Goal: Check status: Check status

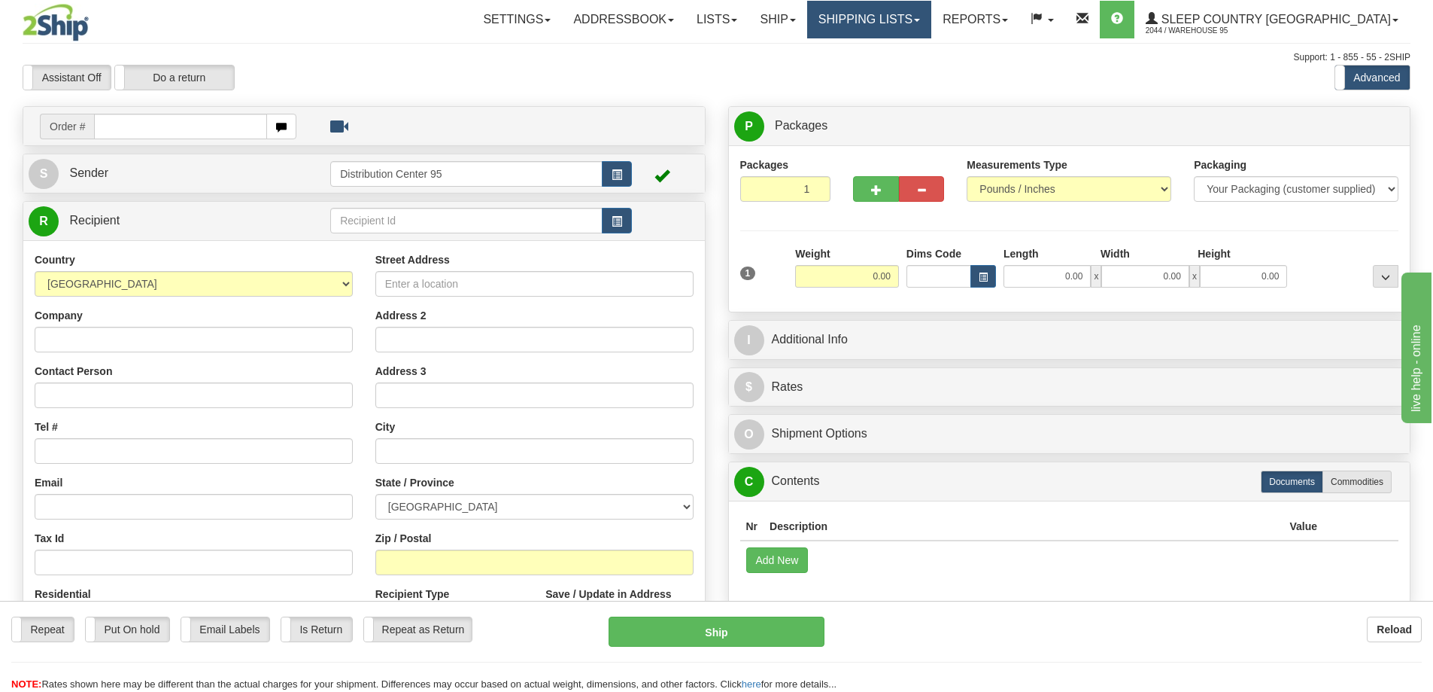
click at [932, 21] on link "Shipping lists" at bounding box center [869, 20] width 124 height 38
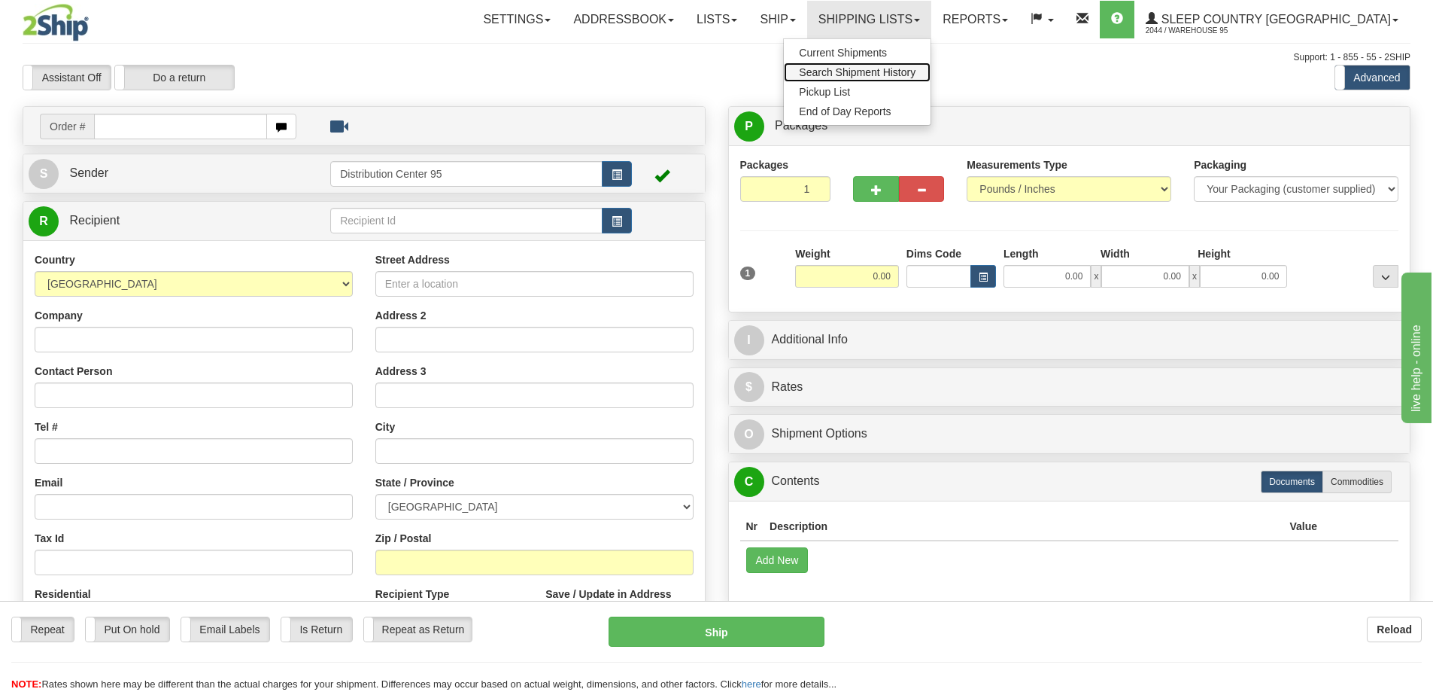
click at [916, 76] on span "Search Shipment History" at bounding box center [857, 72] width 117 height 12
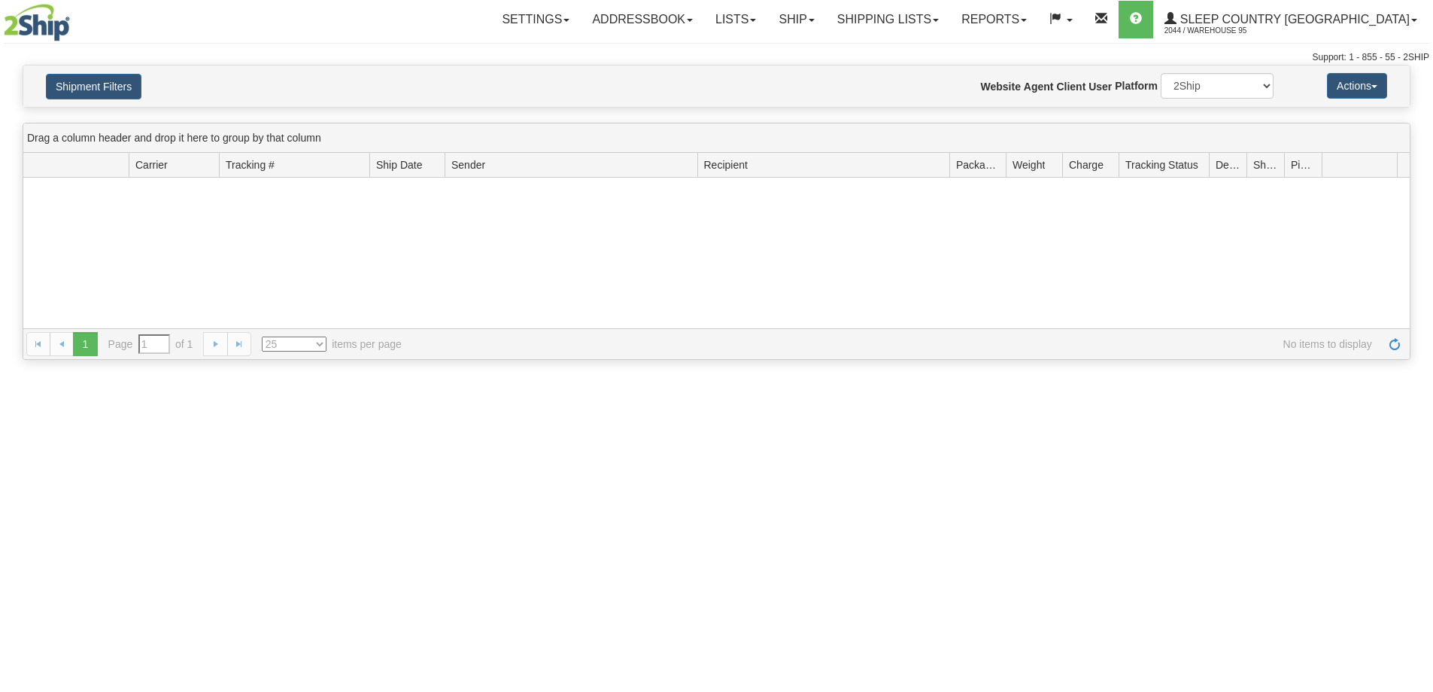
type input "From [DATE] To [DATE]"
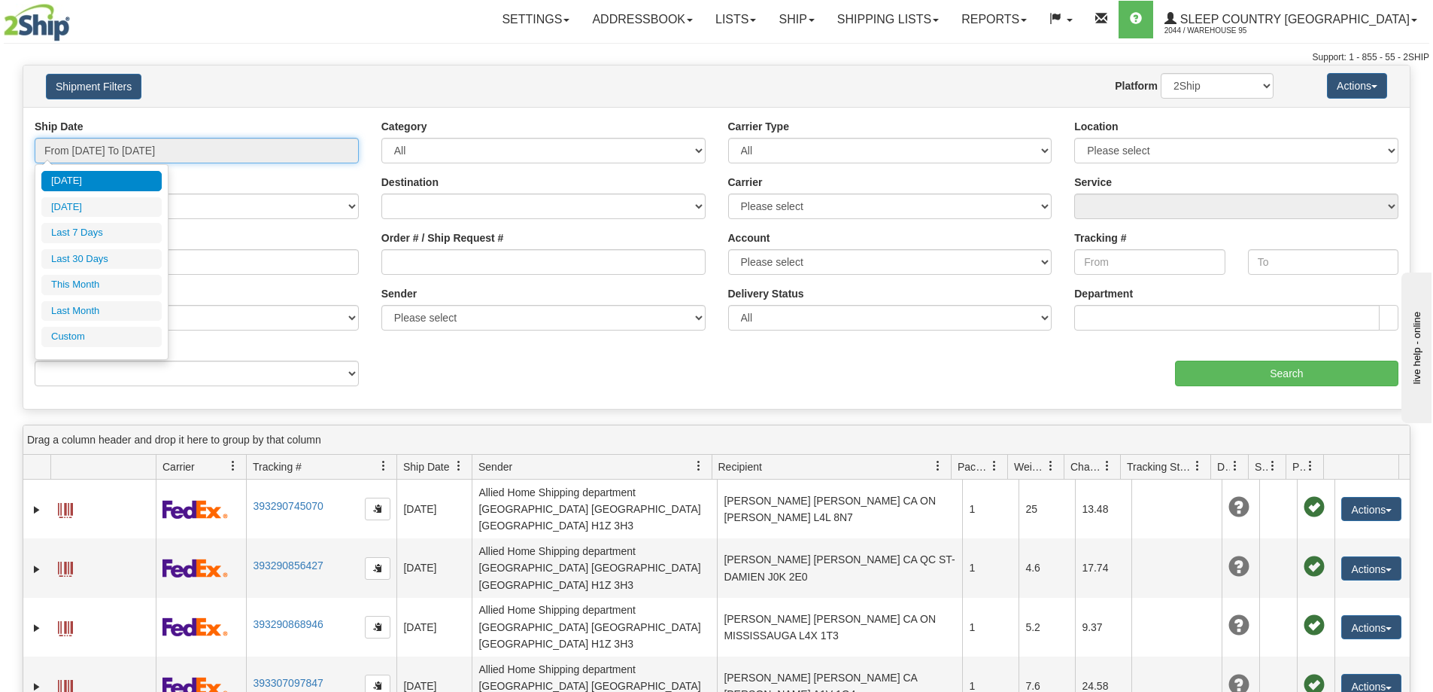
click at [261, 153] on input "From [DATE] To [DATE]" at bounding box center [197, 151] width 324 height 26
type input "[DATE]"
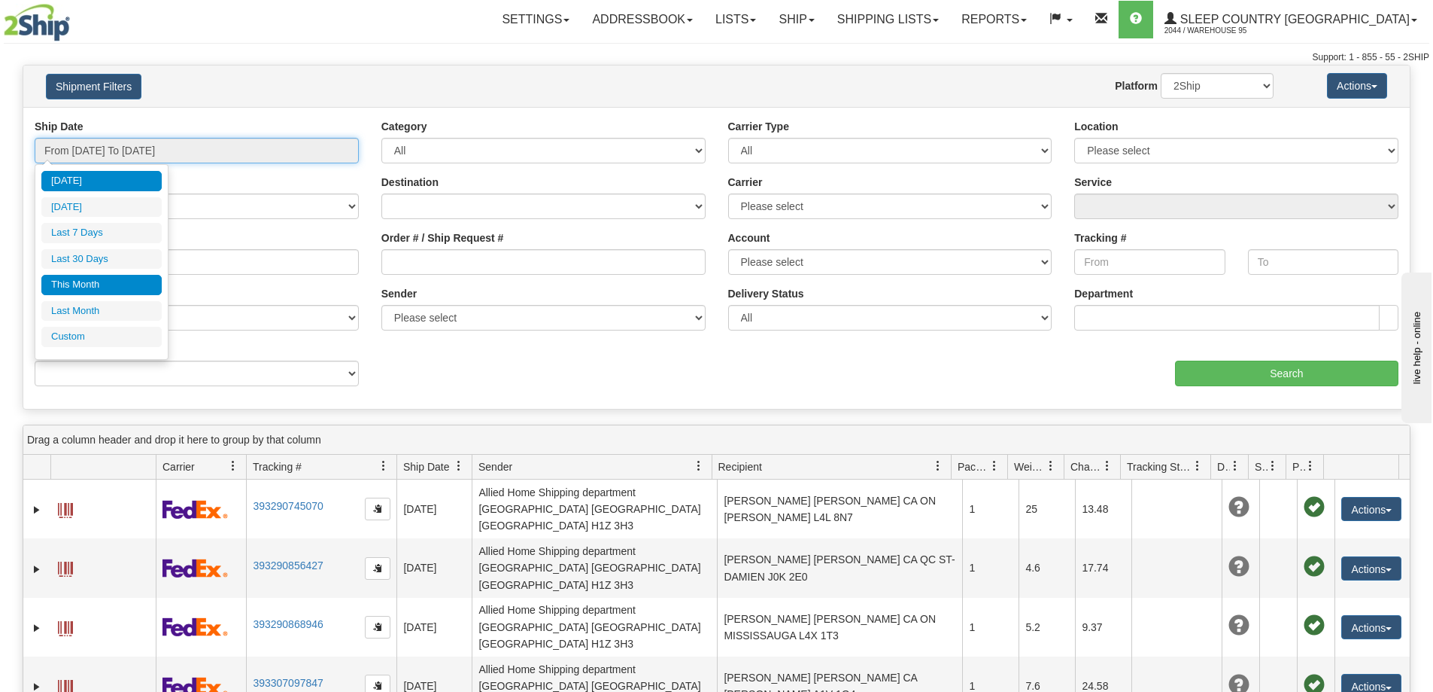
type input "[DATE]"
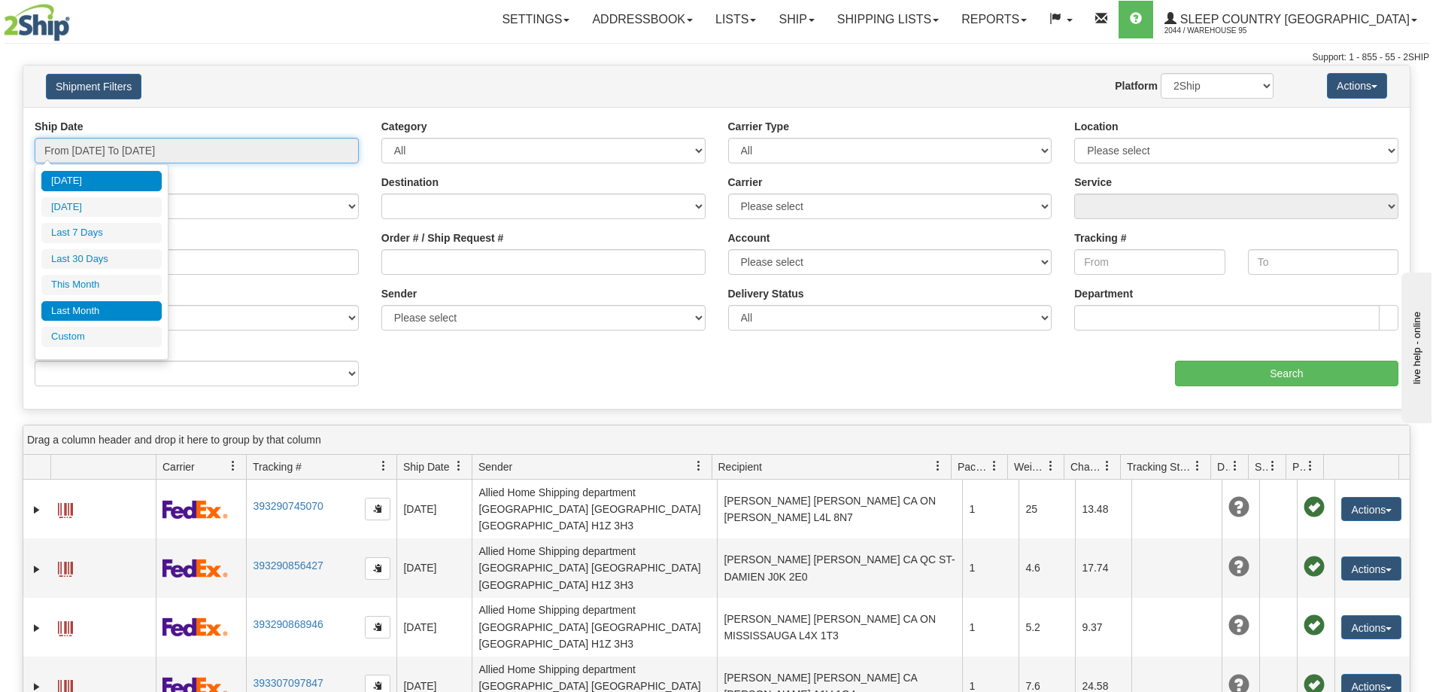
type input "[DATE]"
click at [111, 330] on li "Custom" at bounding box center [101, 337] width 120 height 20
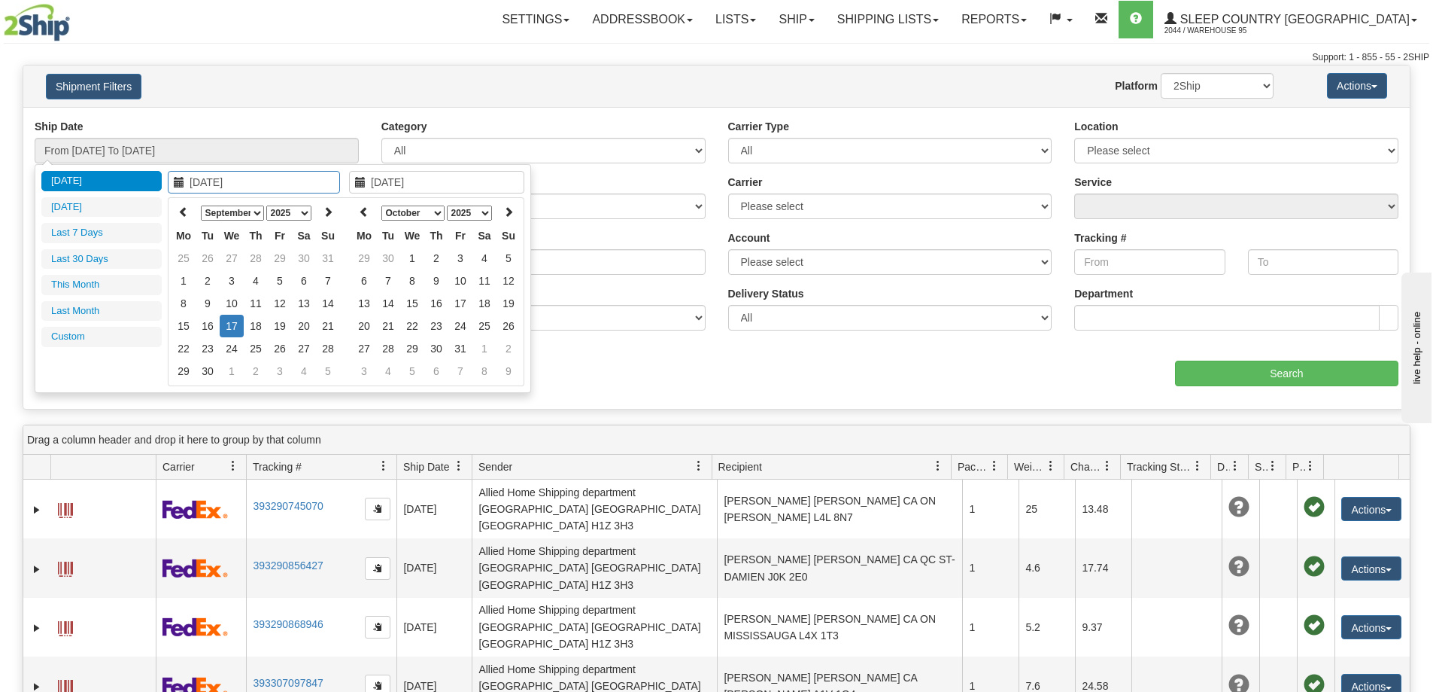
type input "[DATE]"
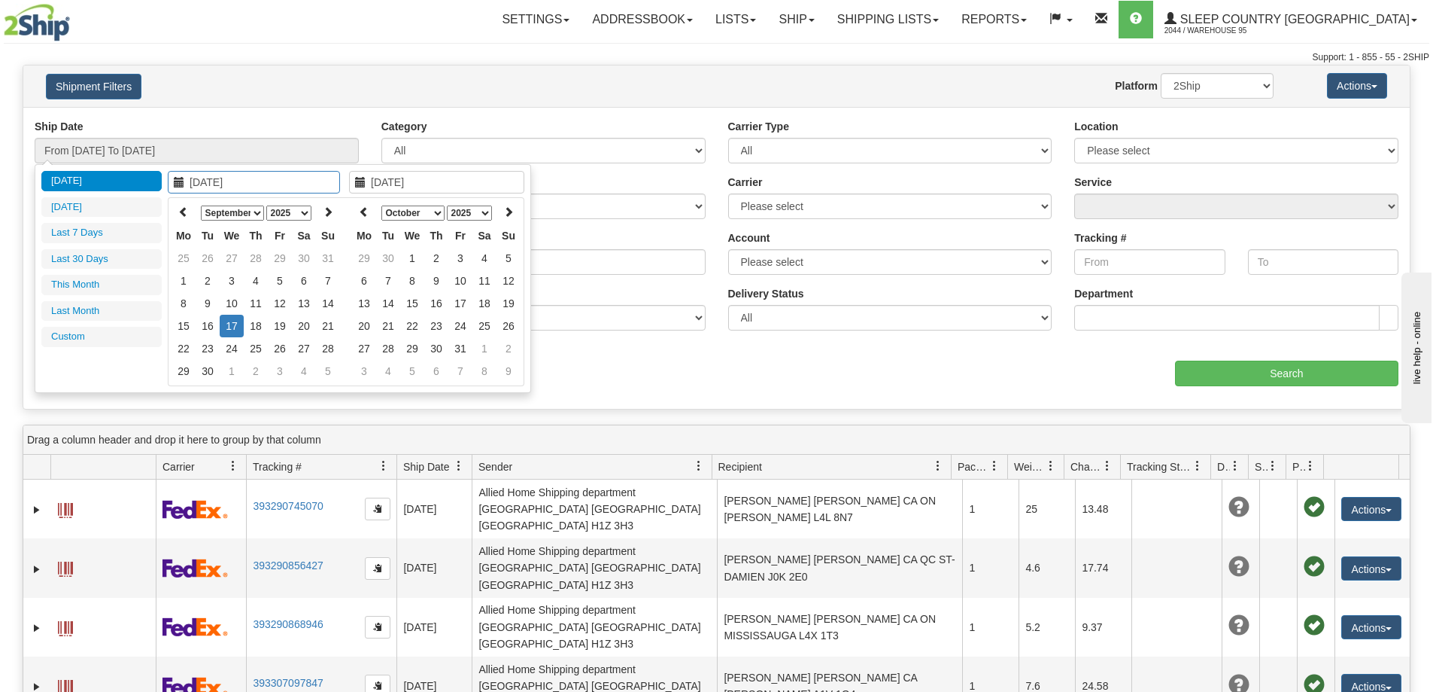
type input "[DATE]"
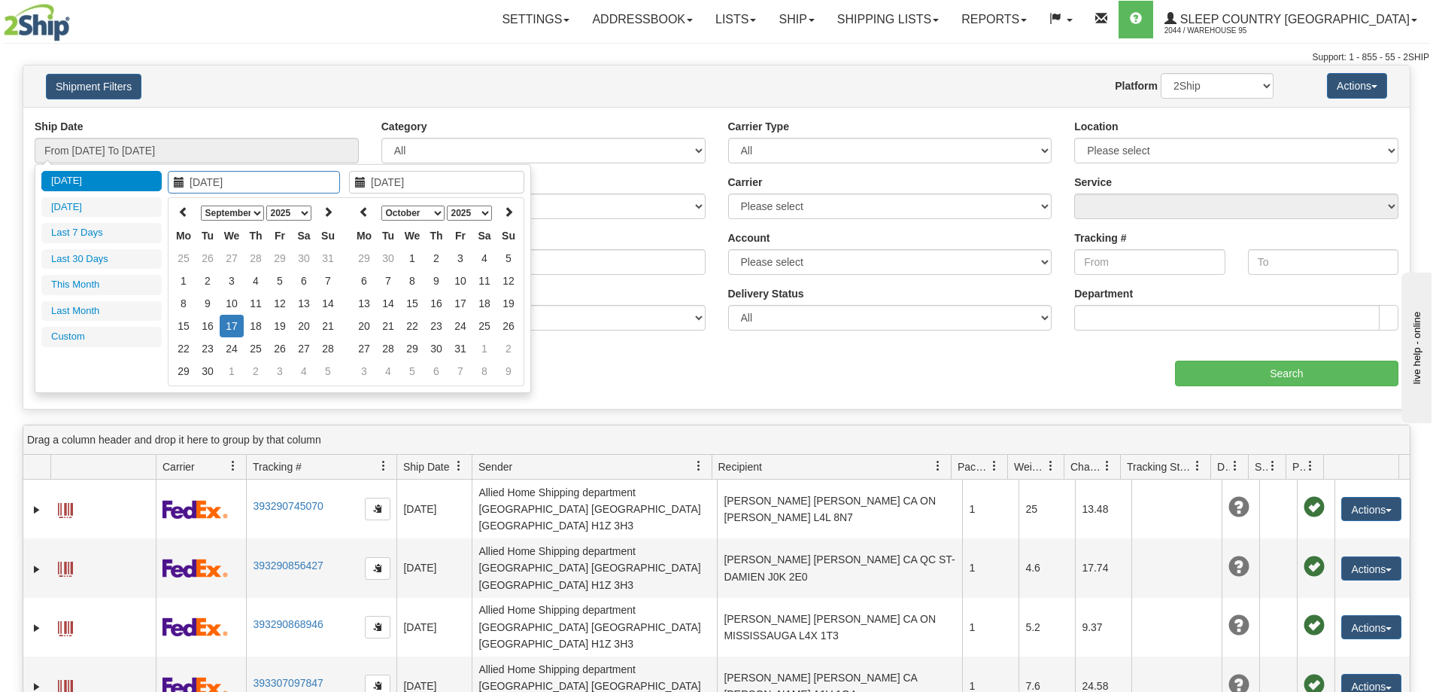
click at [179, 184] on icon at bounding box center [179, 182] width 11 height 11
click at [178, 178] on icon at bounding box center [179, 182] width 11 height 11
click at [178, 211] on th at bounding box center [184, 212] width 24 height 23
type input "[DATE]"
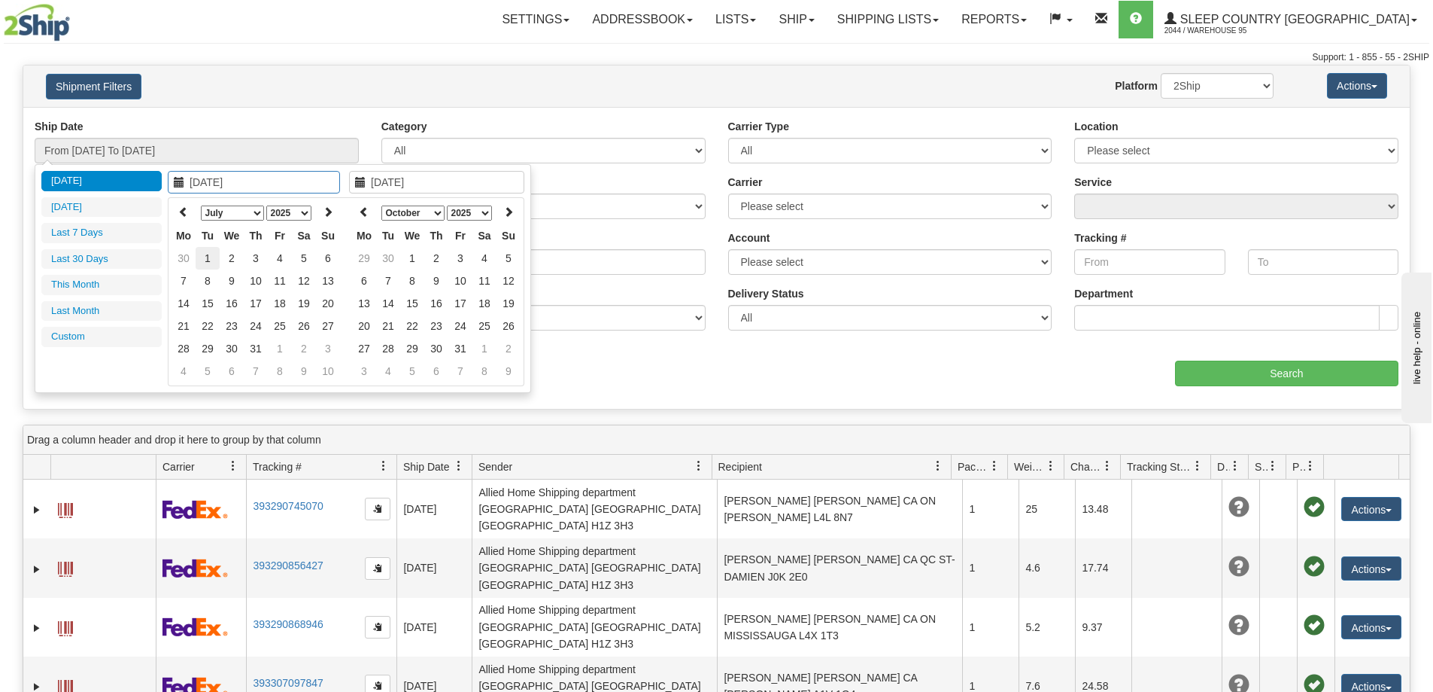
click at [209, 258] on td "1" at bounding box center [208, 258] width 24 height 23
click at [358, 179] on icon at bounding box center [360, 182] width 11 height 11
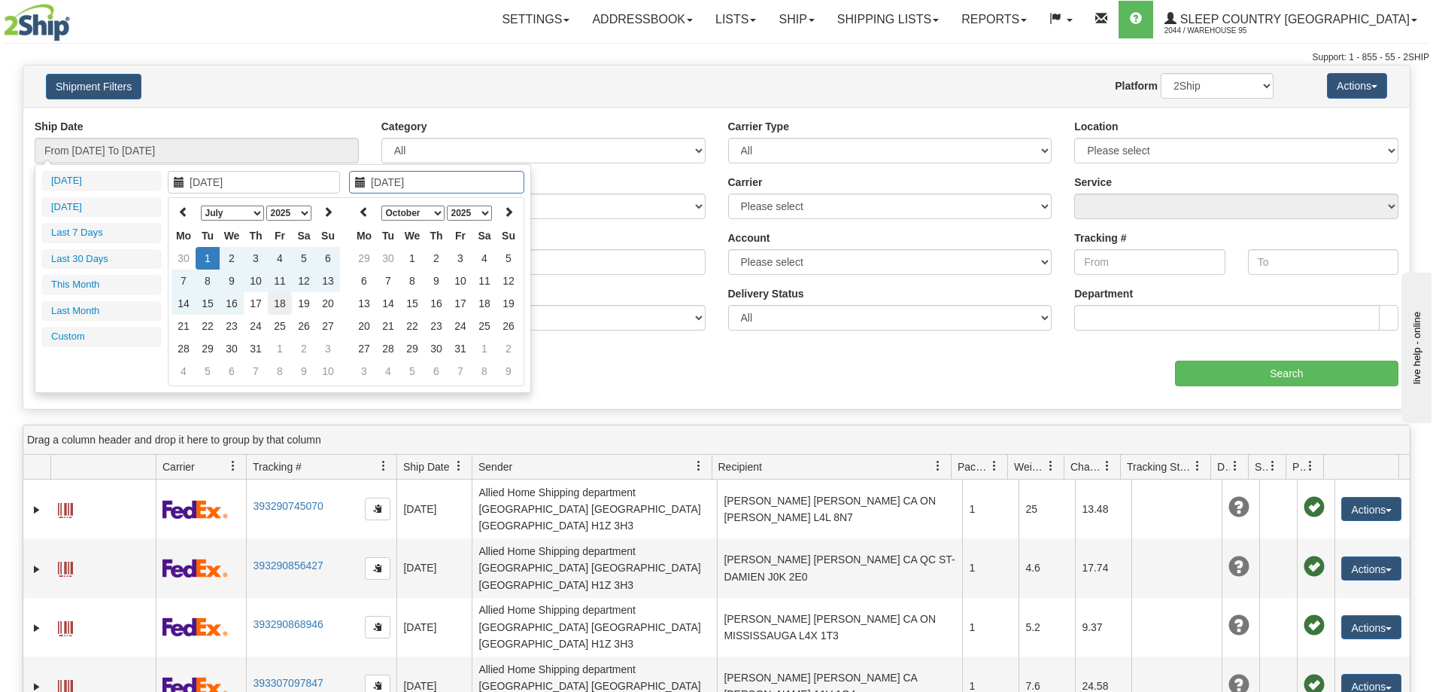
type input "[DATE]"
click at [282, 301] on td "18" at bounding box center [280, 303] width 24 height 23
type input "From [DATE] To [DATE]"
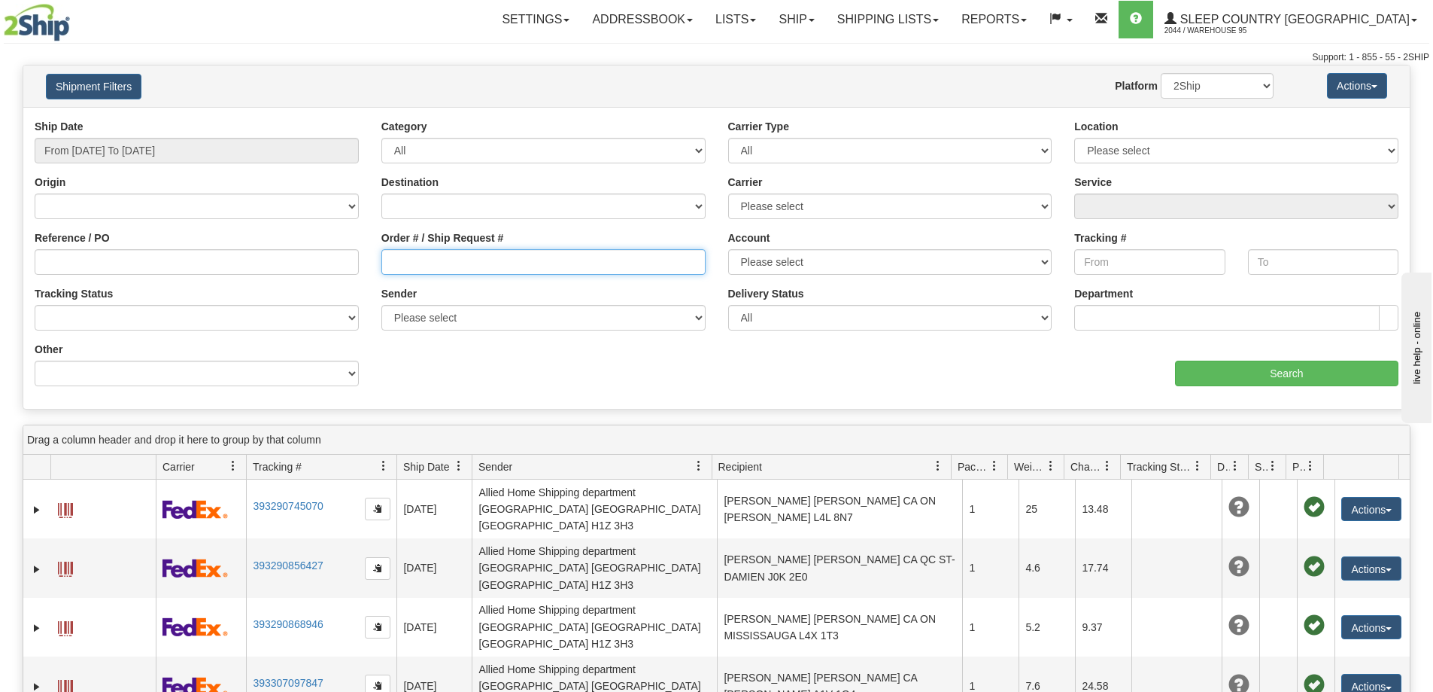
click at [440, 251] on input "Order # / Ship Request #" at bounding box center [544, 262] width 324 height 26
type input "9000H835956"
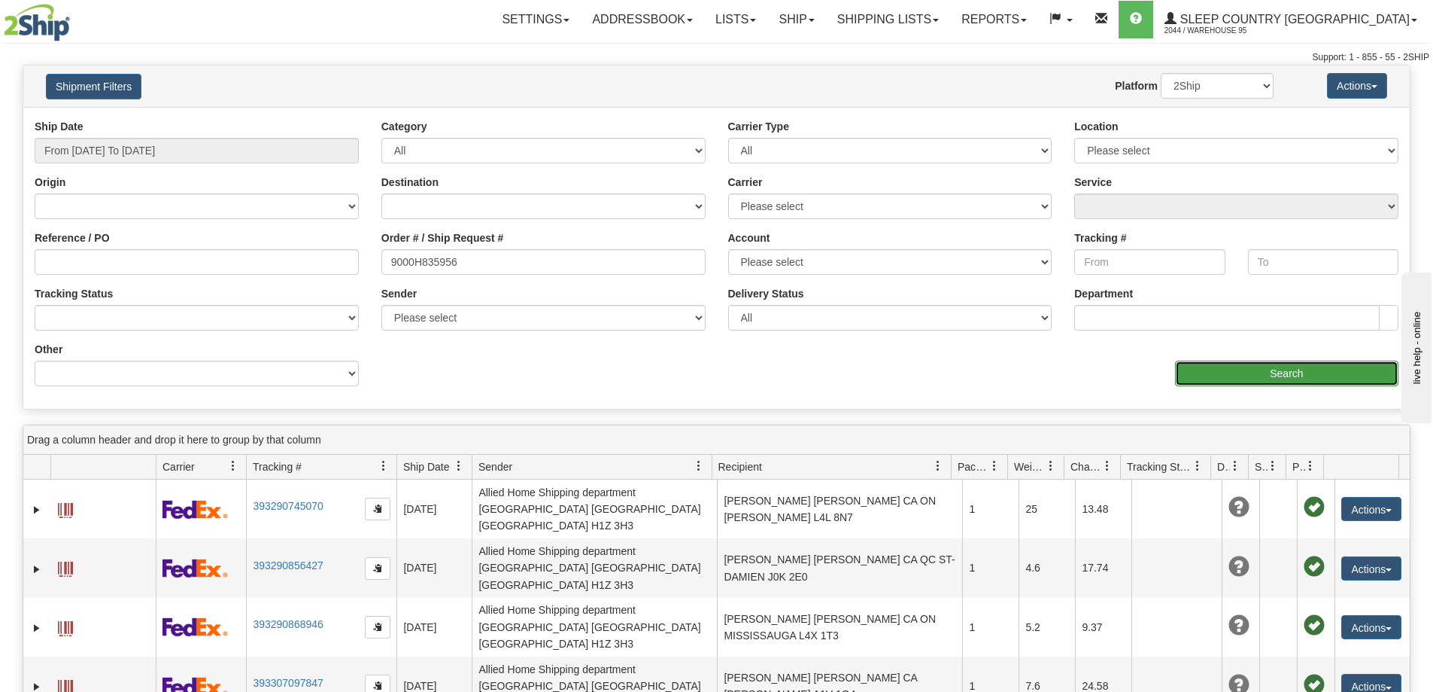
click at [1224, 372] on input "Search" at bounding box center [1286, 373] width 223 height 26
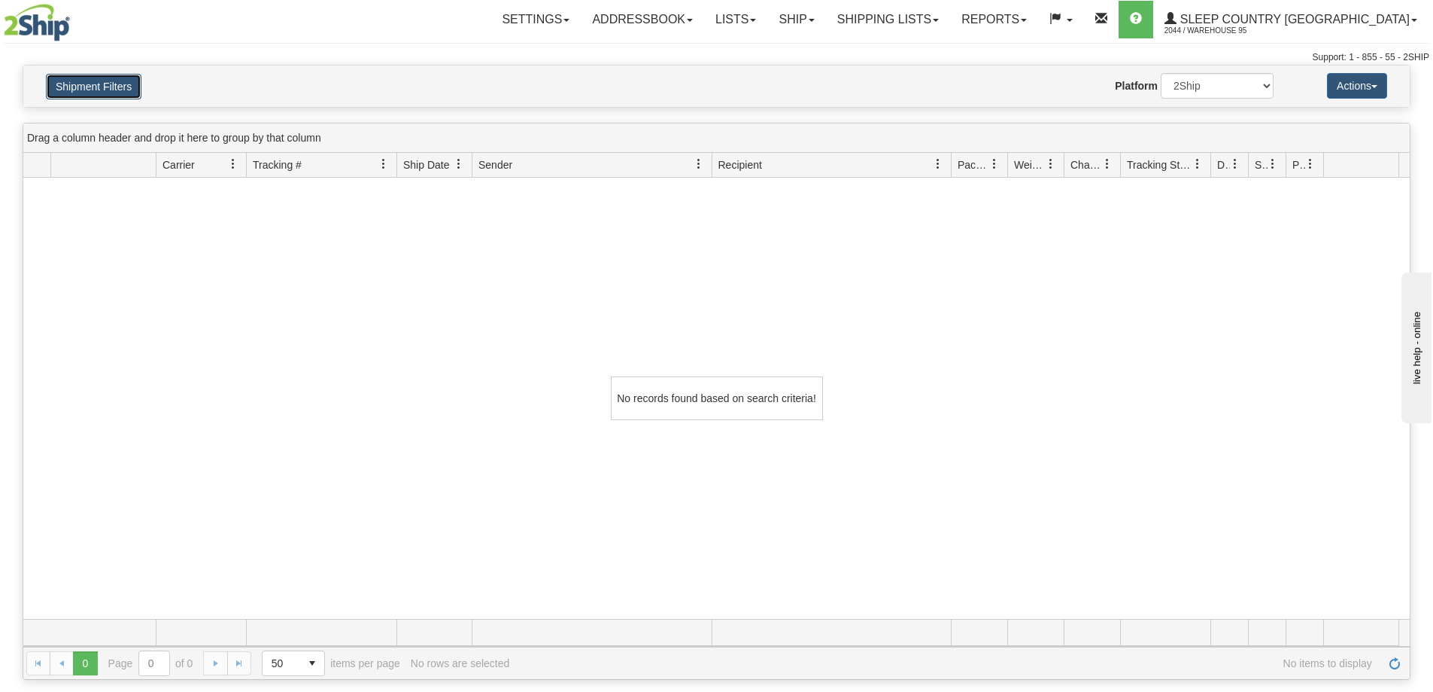
click at [108, 81] on button "Shipment Filters" at bounding box center [94, 87] width 96 height 26
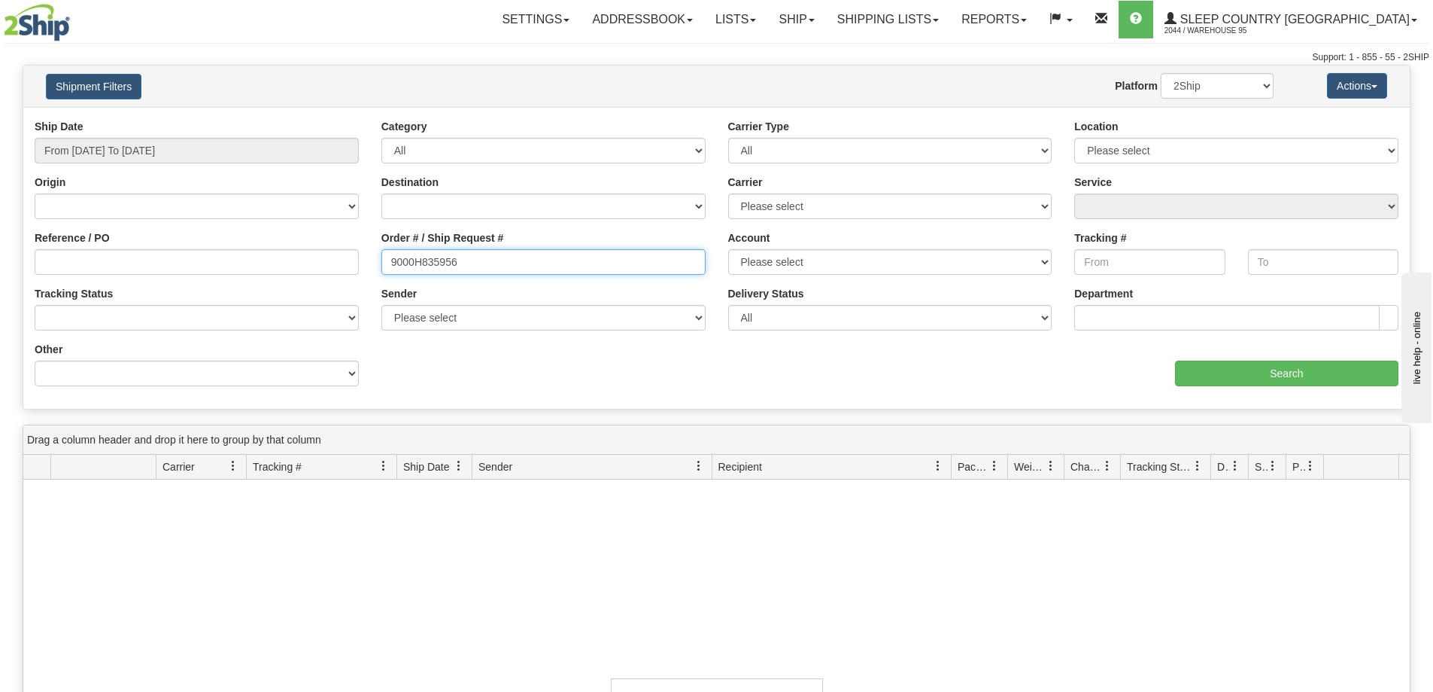
drag, startPoint x: 498, startPoint y: 264, endPoint x: 406, endPoint y: 293, distance: 96.4
click at [325, 119] on div "Reference / PO Order # / Ship Request # 9000H835956 Account Please select Purol…" at bounding box center [716, 119] width 1387 height 0
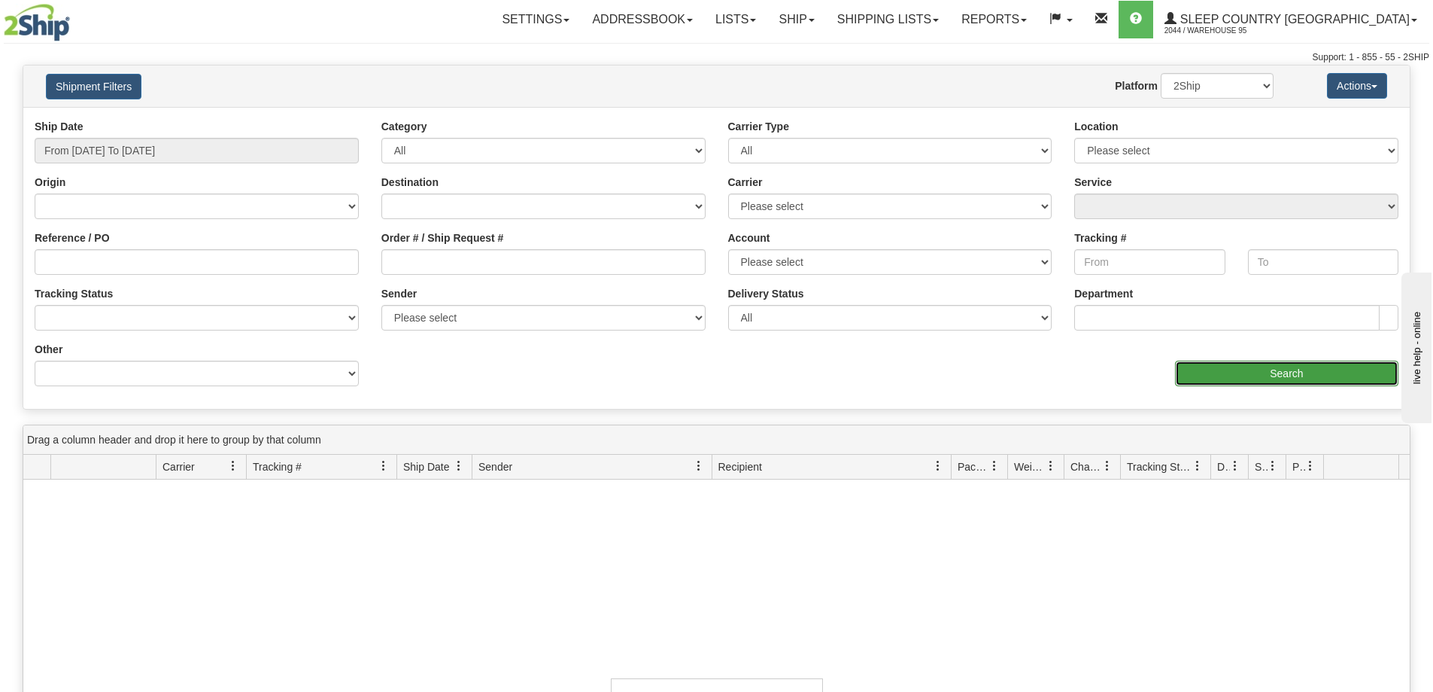
click at [1221, 372] on input "Search" at bounding box center [1286, 373] width 223 height 26
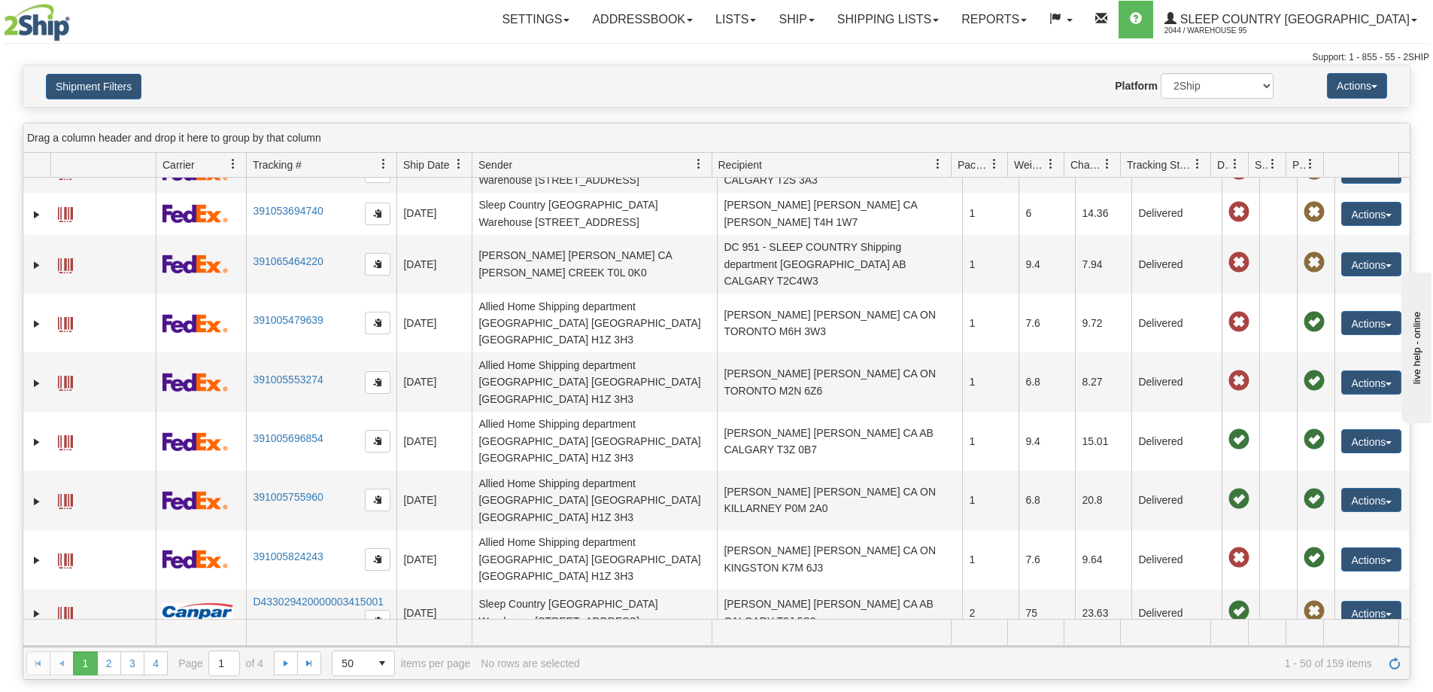
scroll to position [1814, 0]
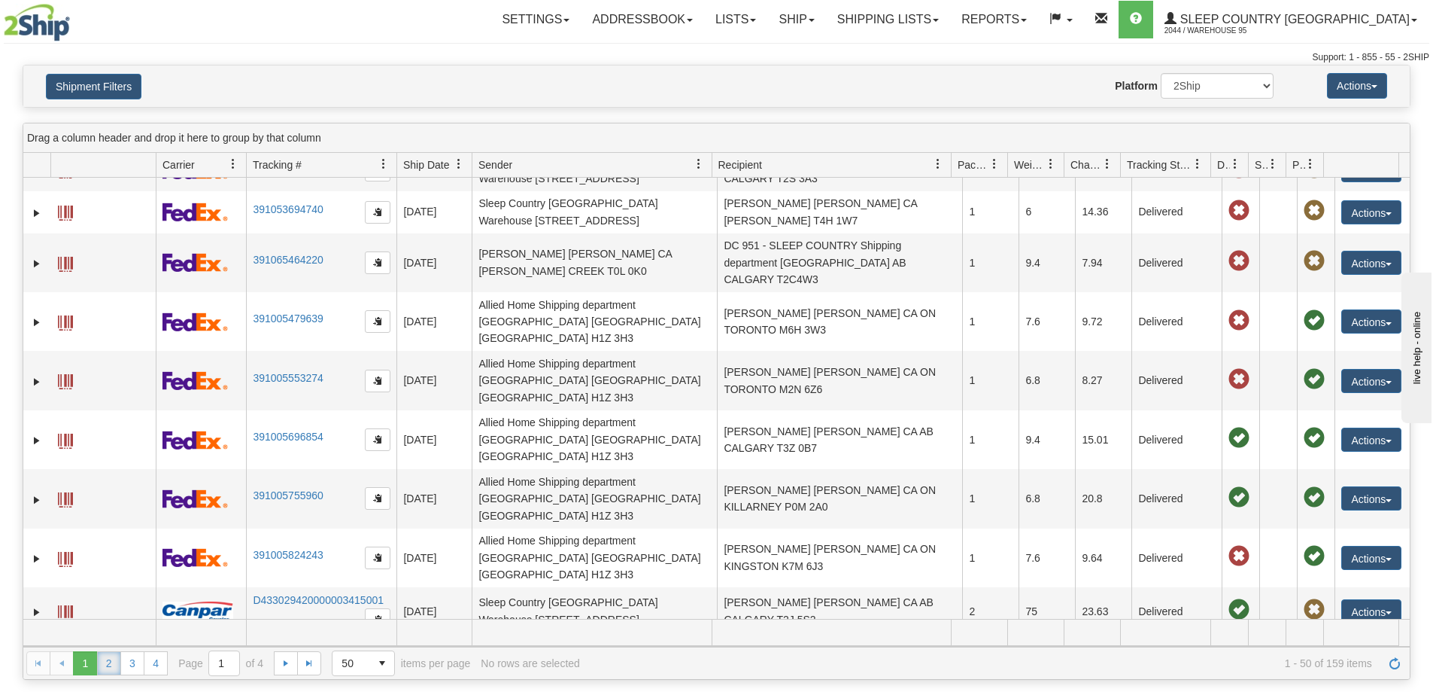
click at [112, 662] on link "2" at bounding box center [109, 663] width 24 height 24
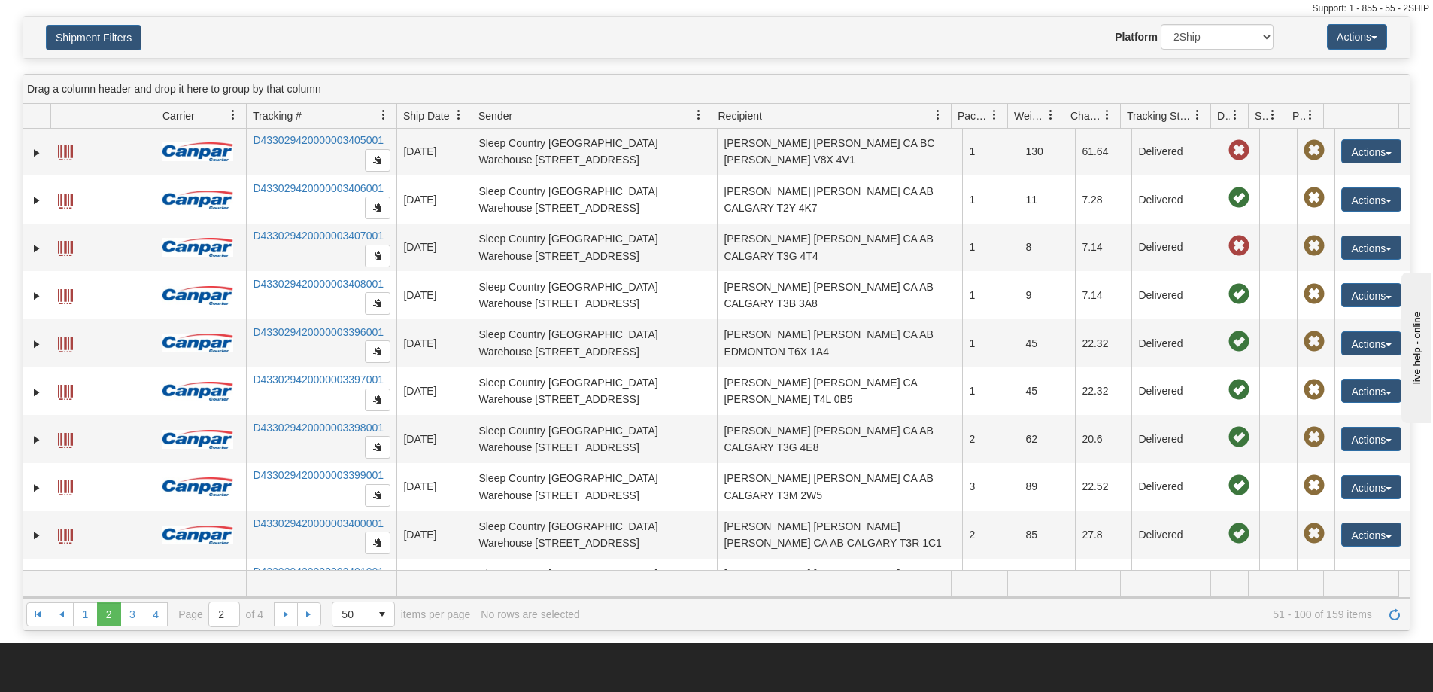
scroll to position [75, 0]
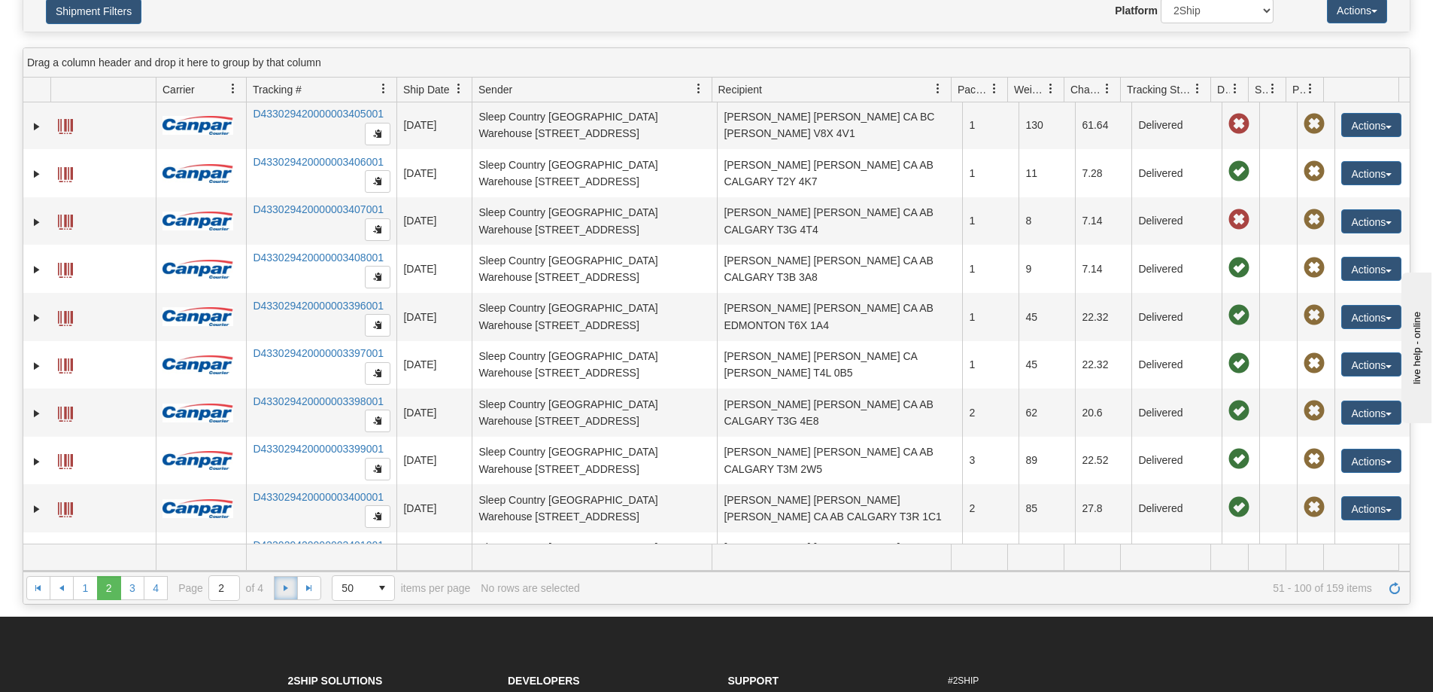
click at [281, 591] on span "Go to the next page" at bounding box center [286, 588] width 12 height 12
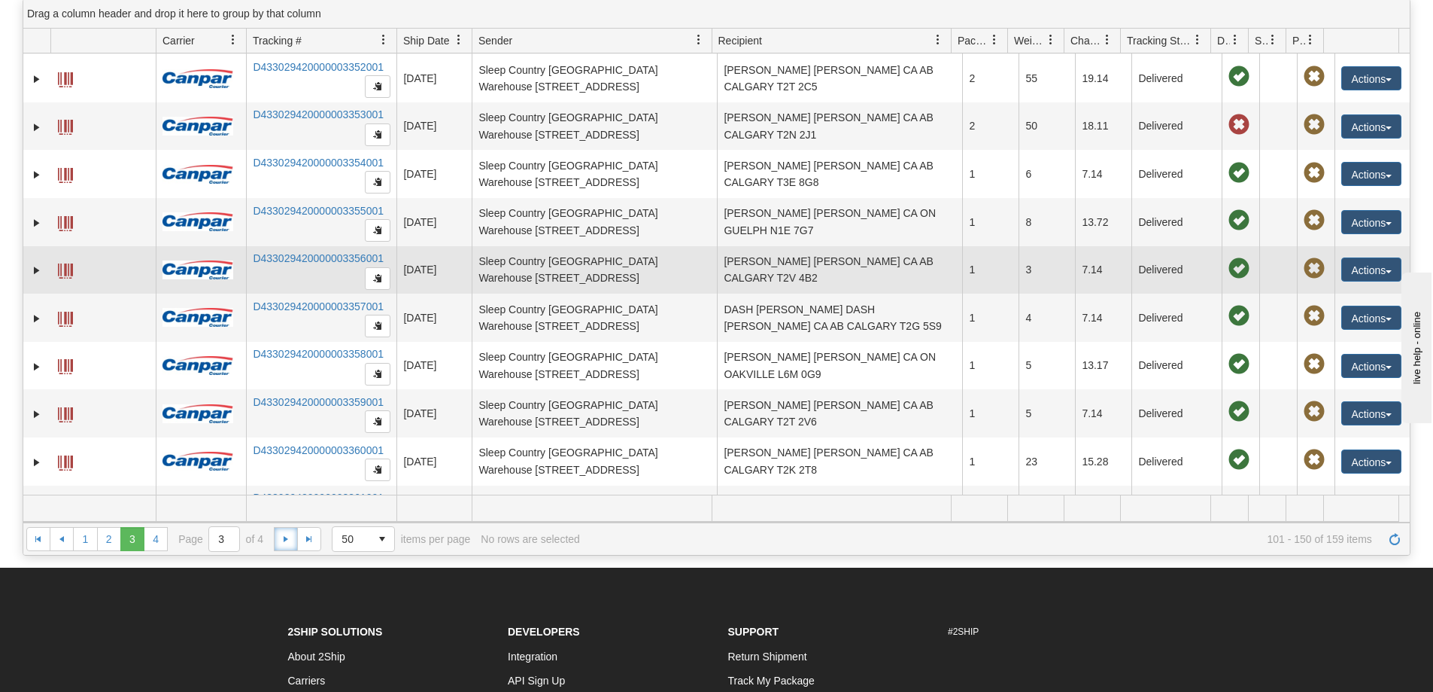
scroll to position [150, 0]
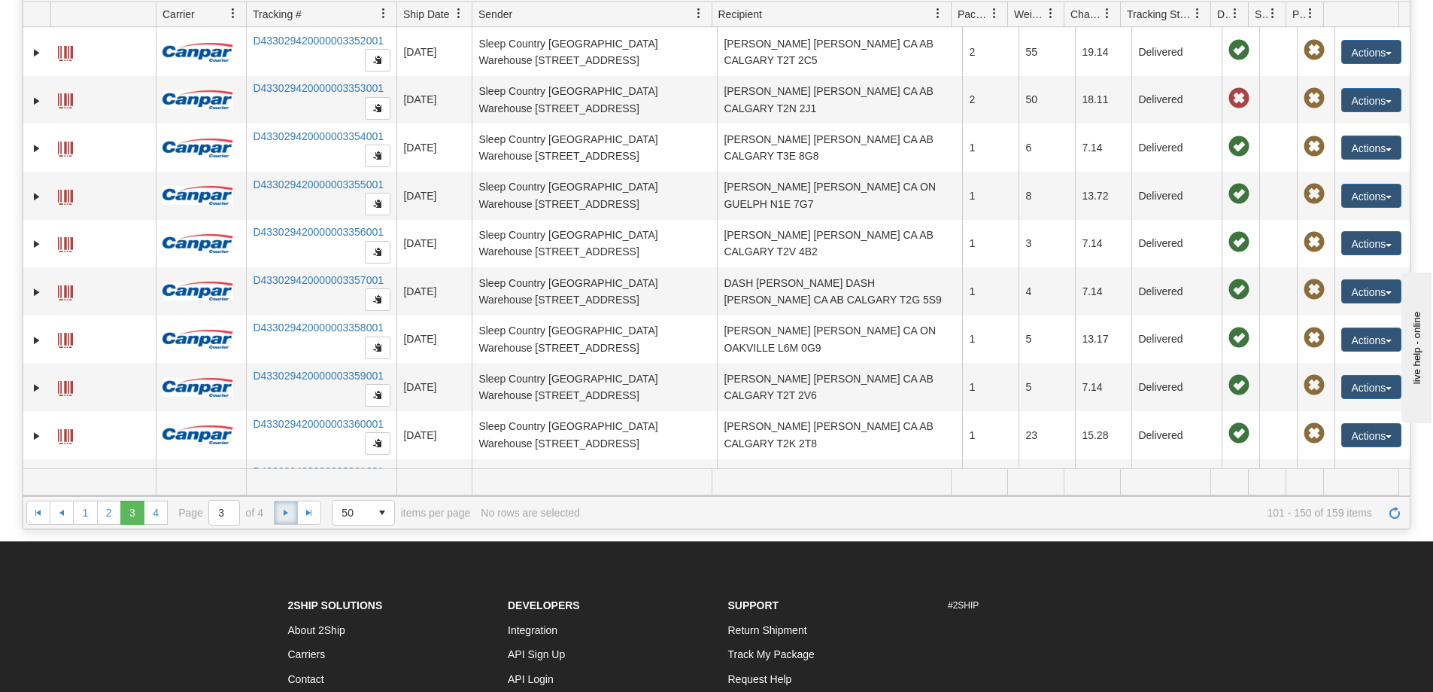
click at [285, 515] on span "Go to the next page" at bounding box center [286, 512] width 12 height 12
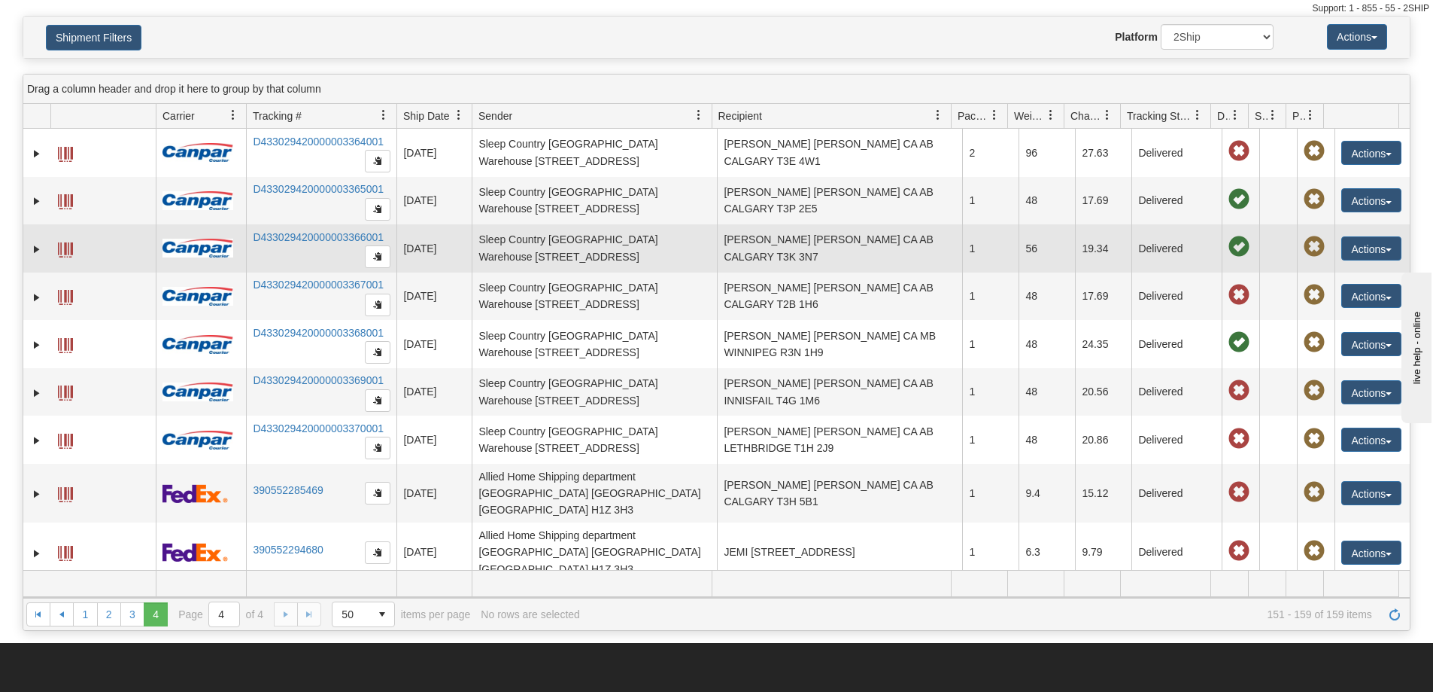
scroll to position [75, 0]
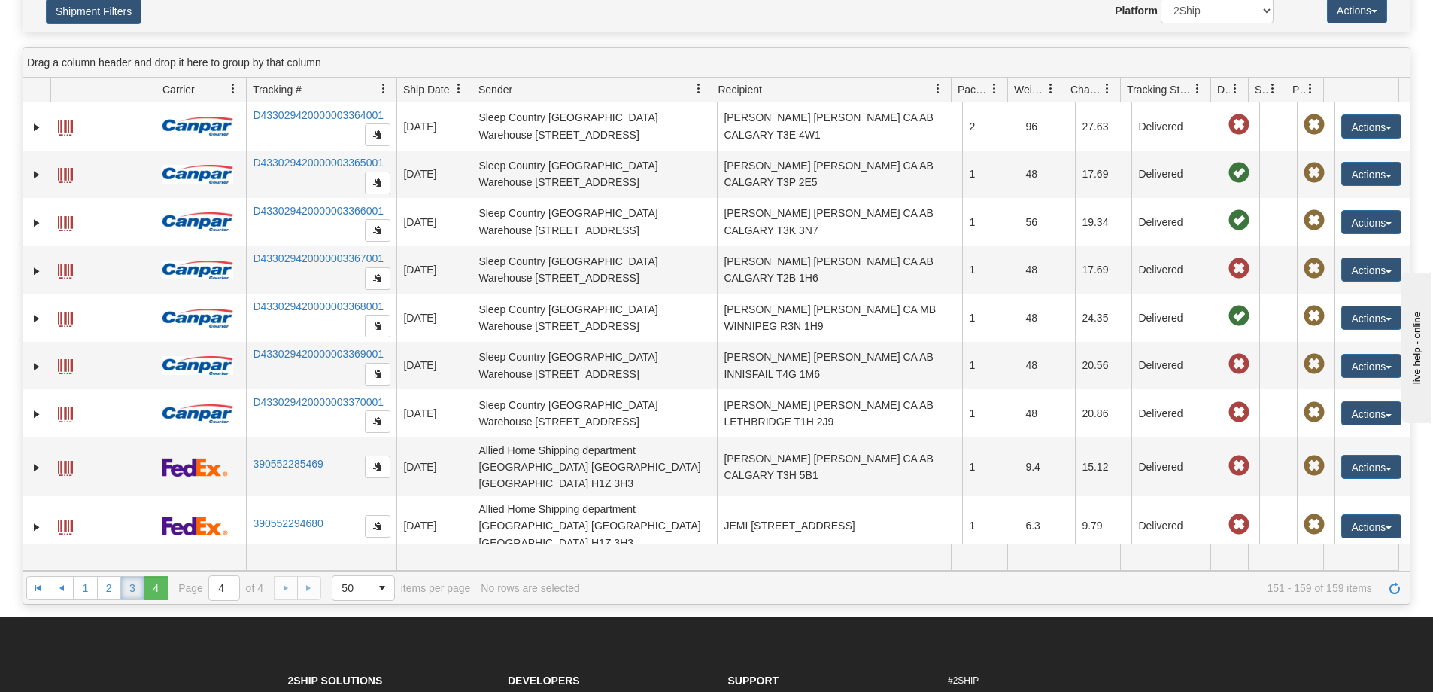
click at [136, 588] on link "3" at bounding box center [132, 588] width 24 height 24
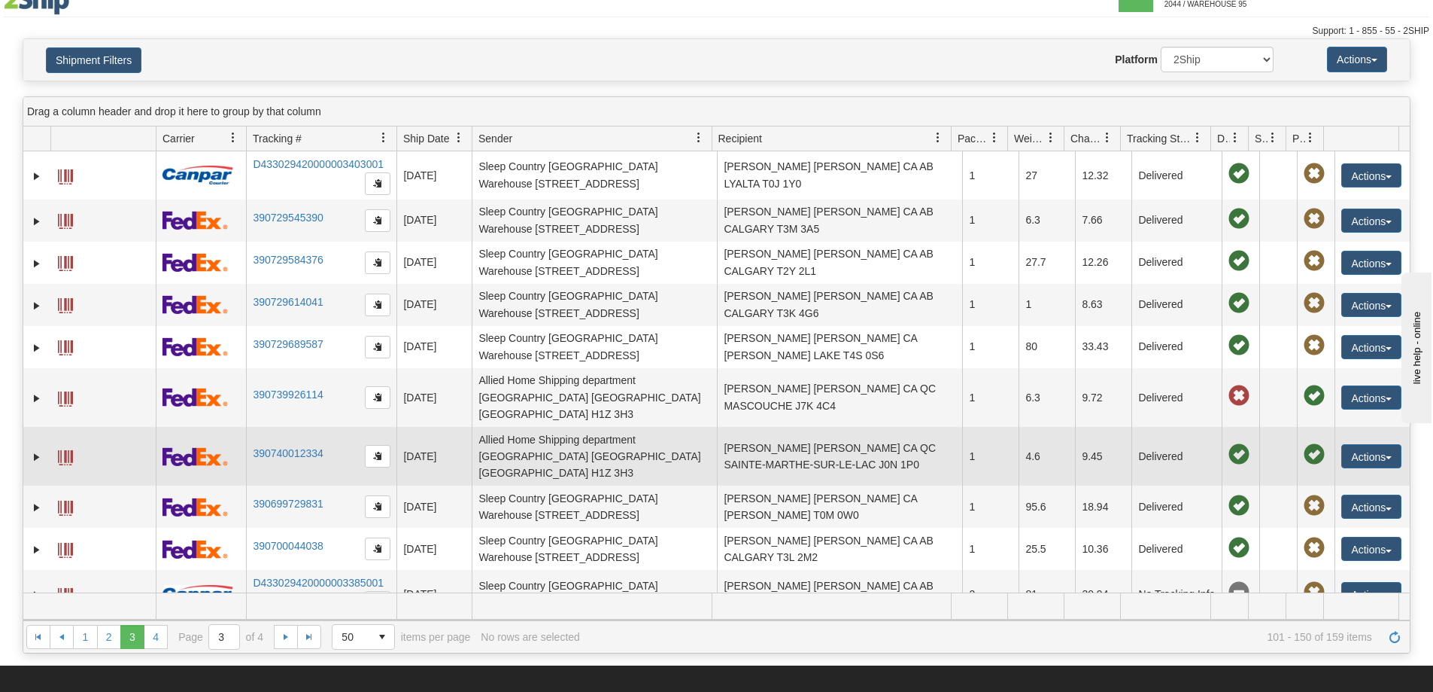
scroll to position [0, 0]
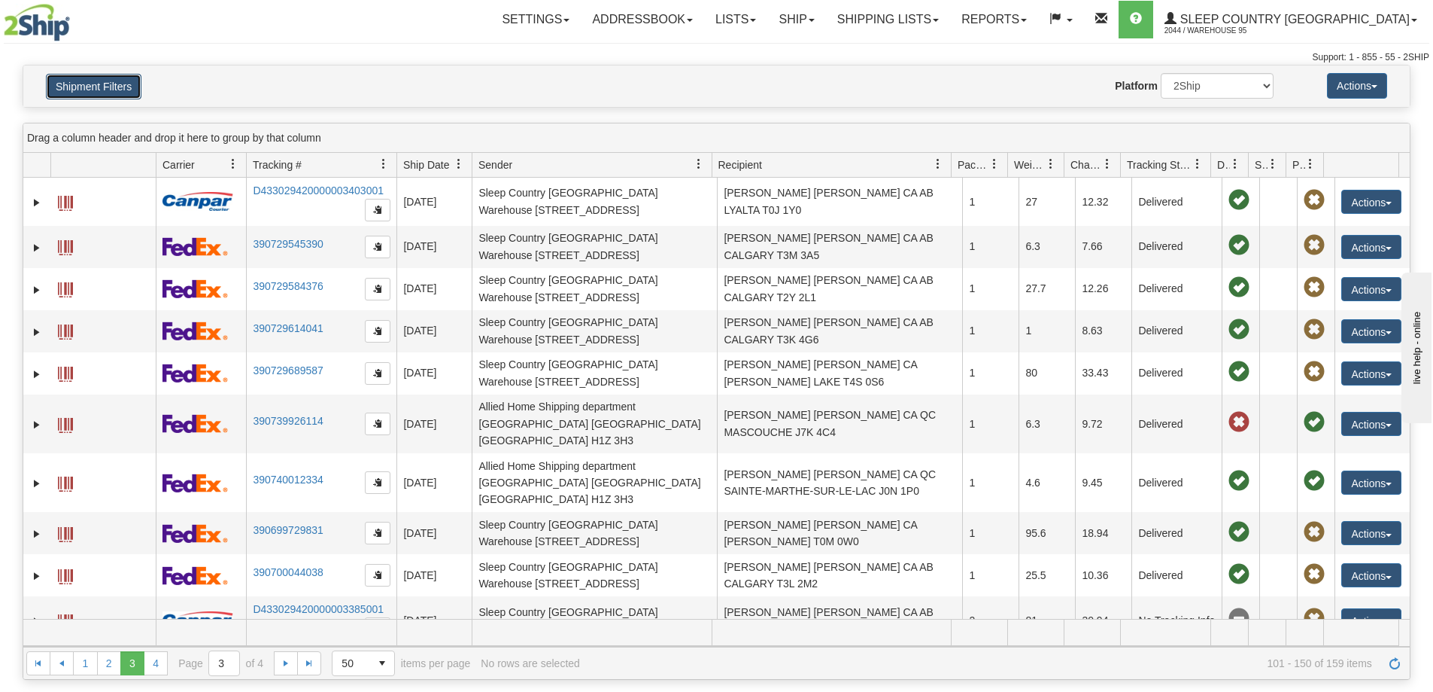
click at [96, 86] on button "Shipment Filters" at bounding box center [94, 87] width 96 height 26
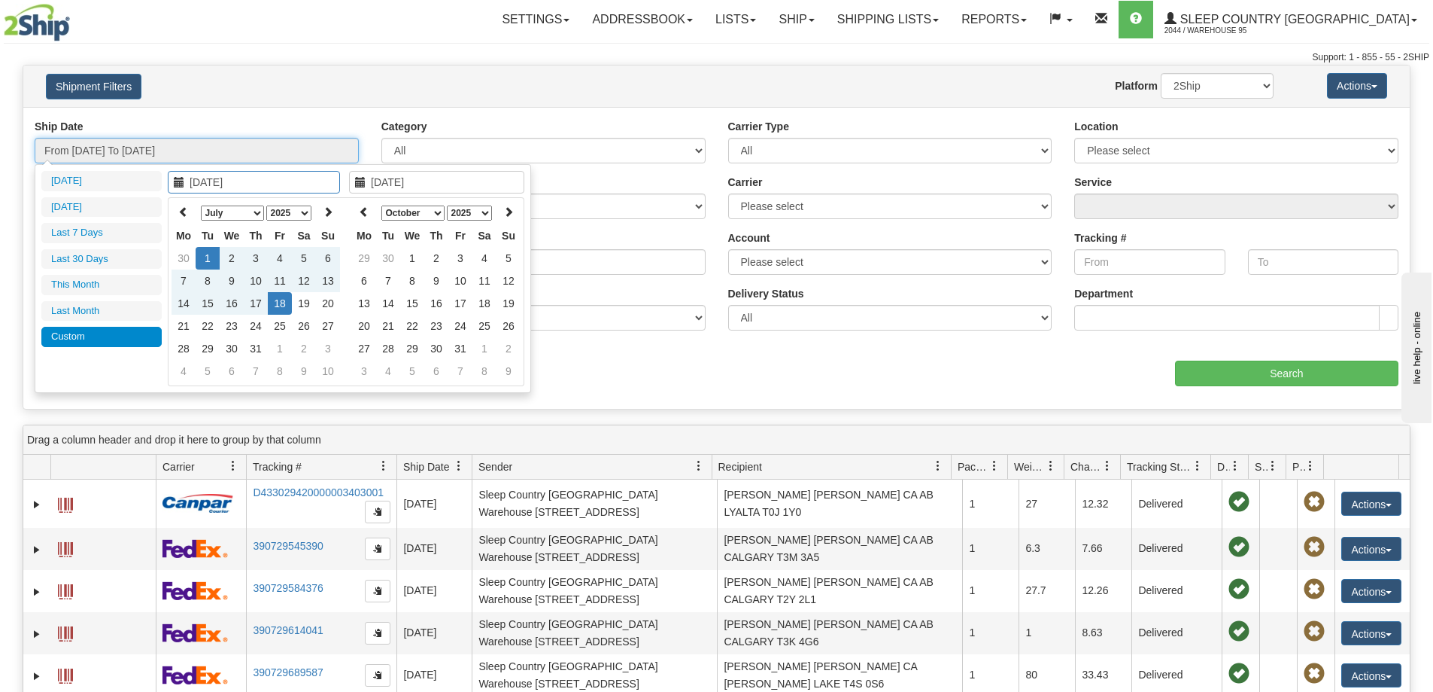
click at [270, 148] on input "From [DATE] To [DATE]" at bounding box center [197, 151] width 324 height 26
click at [178, 181] on icon at bounding box center [179, 182] width 11 height 11
click at [185, 208] on icon at bounding box center [183, 211] width 11 height 11
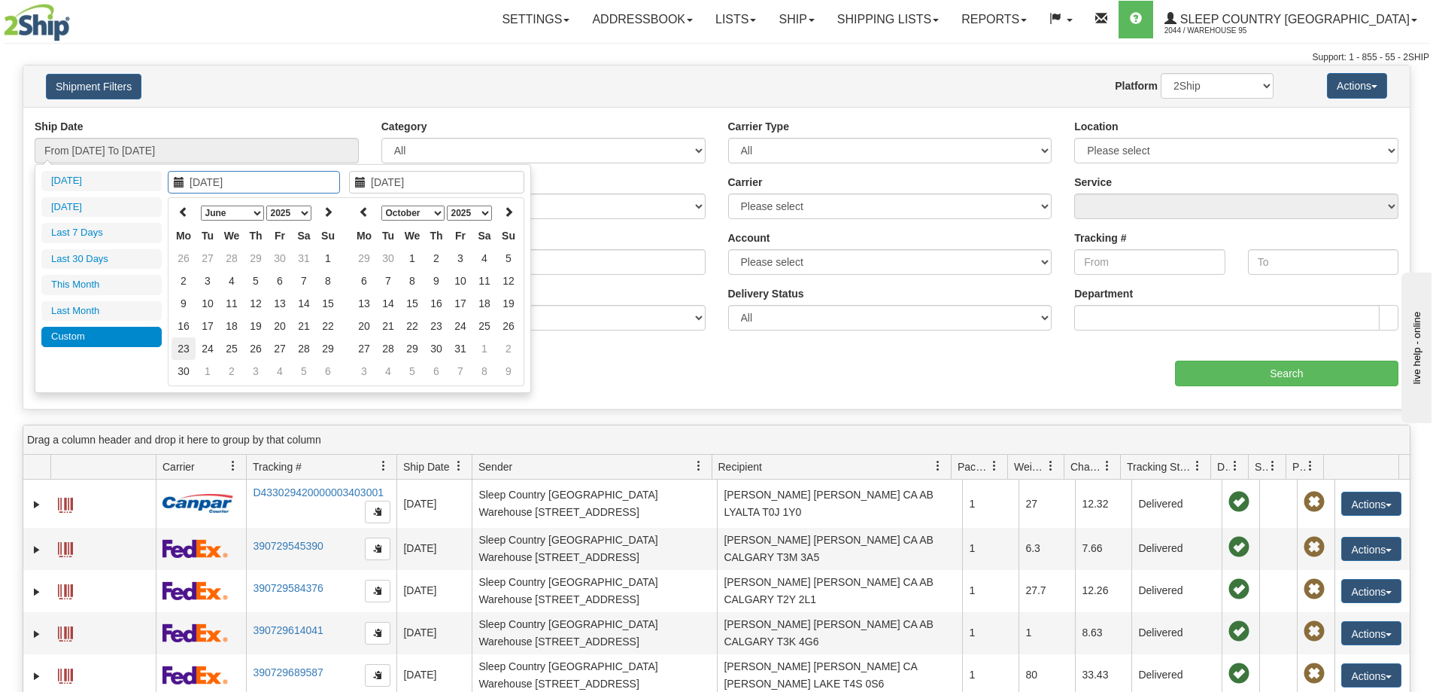
type input "[DATE]"
click at [178, 346] on td "23" at bounding box center [184, 348] width 24 height 23
click at [359, 182] on icon at bounding box center [360, 182] width 11 height 11
type input "[DATE]"
click at [188, 370] on td "30" at bounding box center [184, 371] width 24 height 23
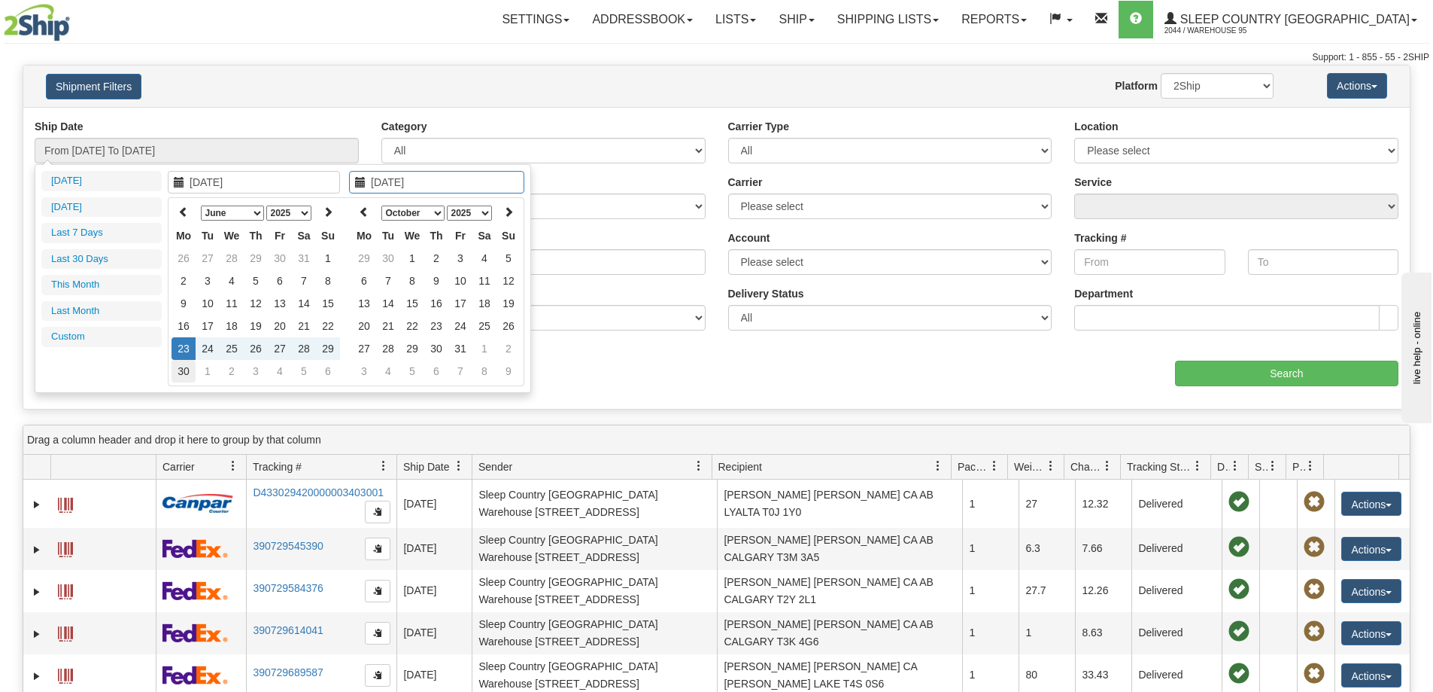
type input "From [DATE] To [DATE]"
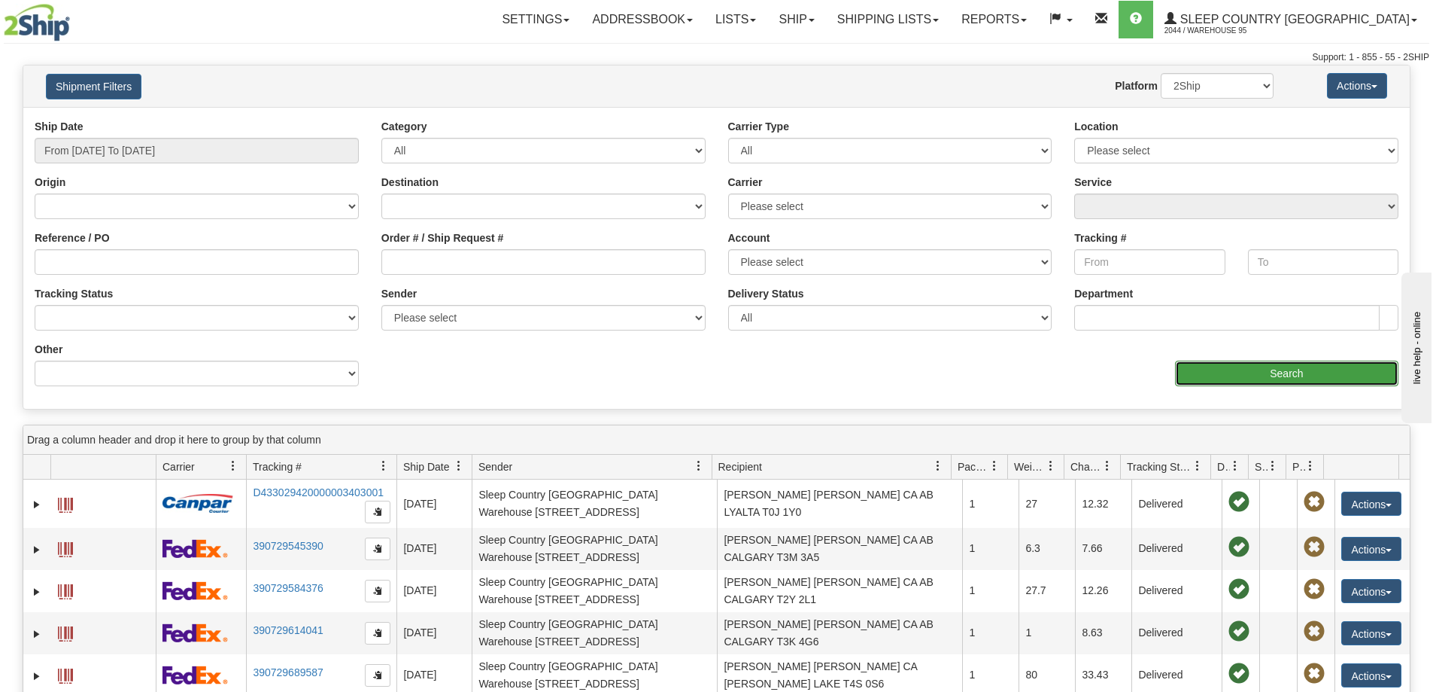
click at [1235, 373] on input "Search" at bounding box center [1286, 373] width 223 height 26
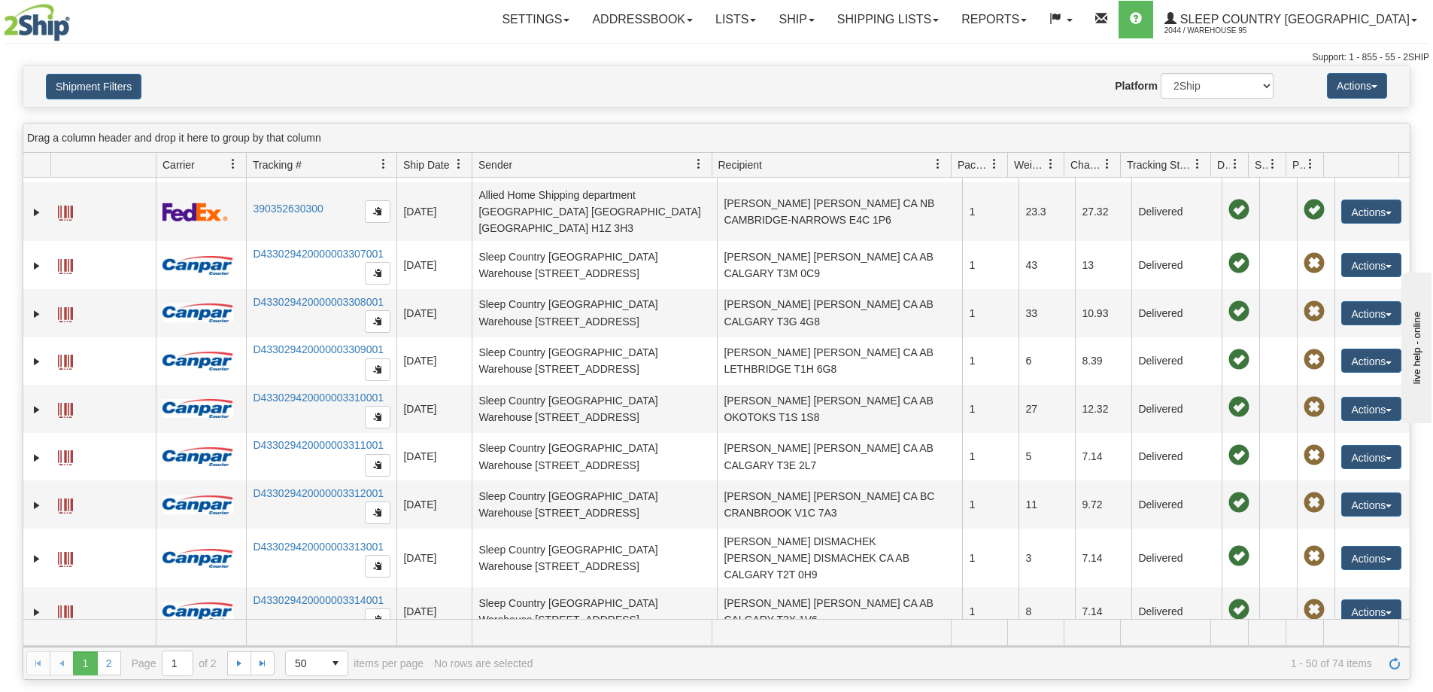
scroll to position [75, 0]
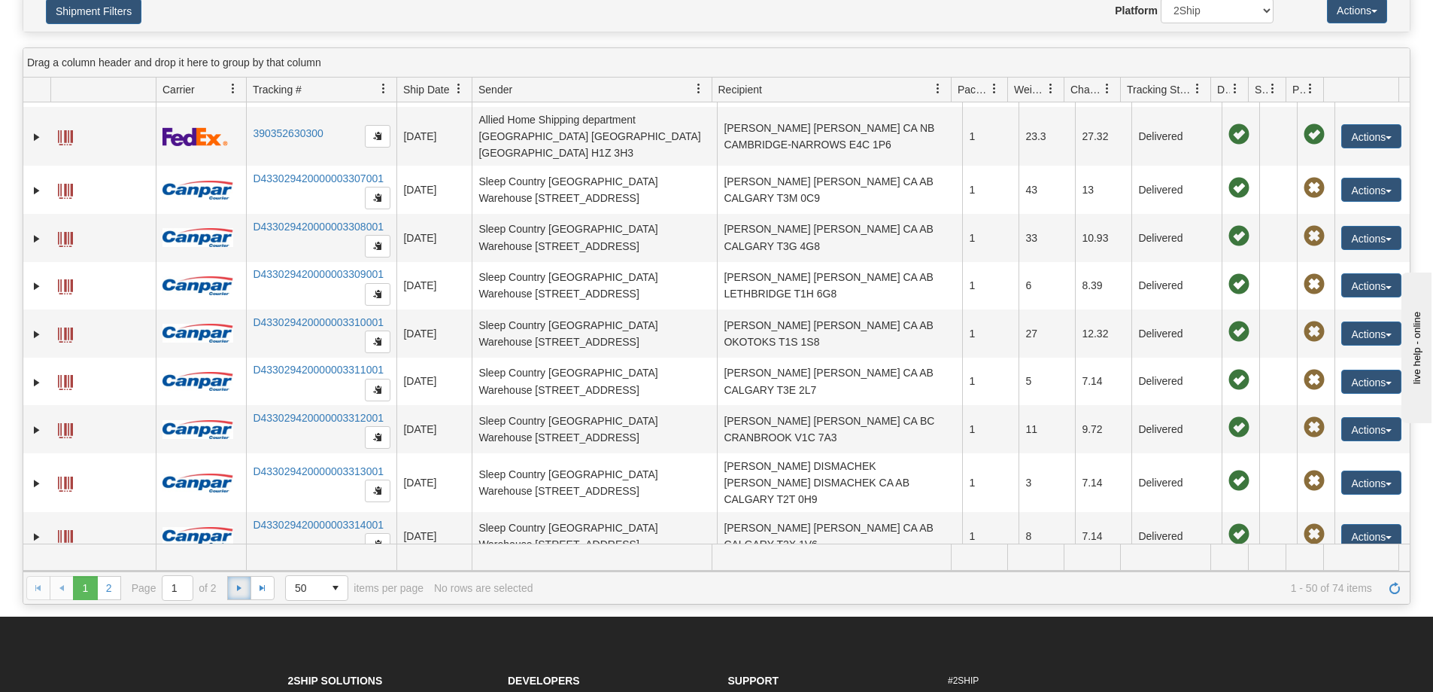
click at [239, 588] on span "Go to the next page" at bounding box center [239, 588] width 12 height 12
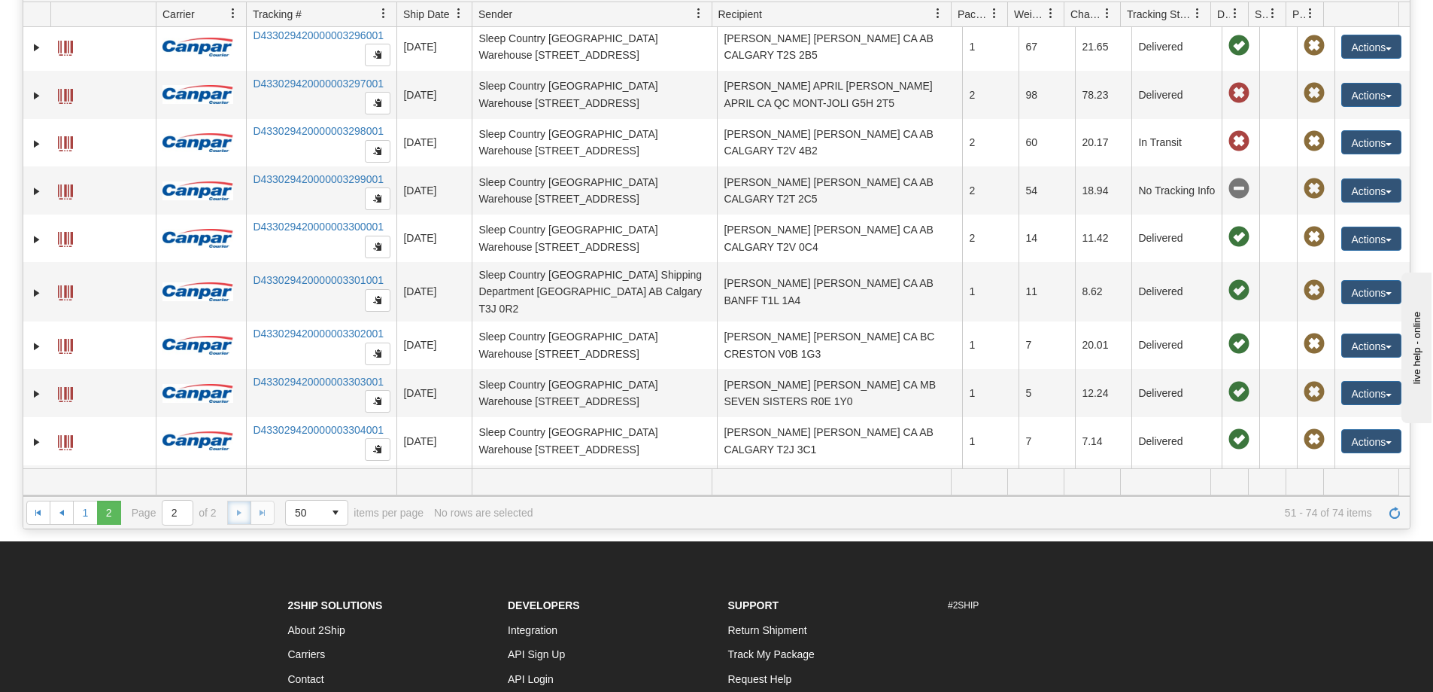
scroll to position [0, 0]
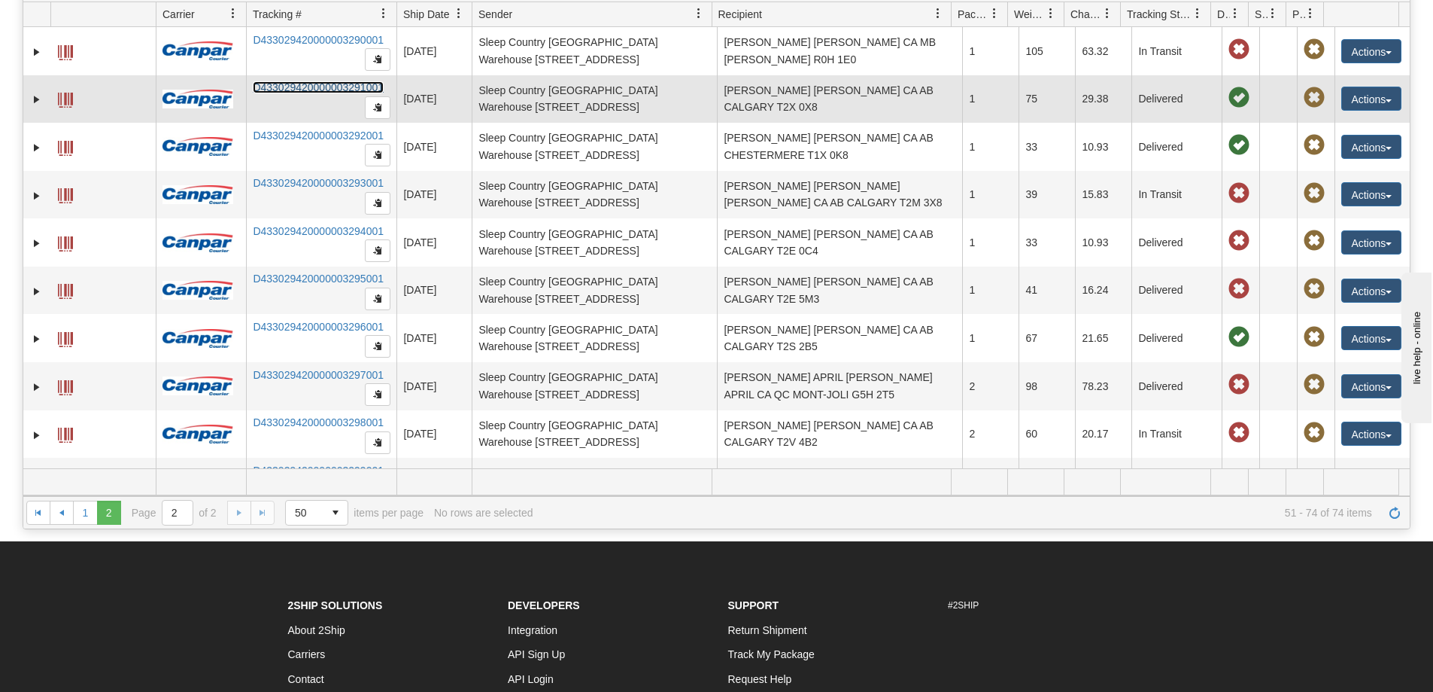
click at [311, 85] on link "D433029420000003291001" at bounding box center [318, 87] width 131 height 12
